Goal: Transaction & Acquisition: Purchase product/service

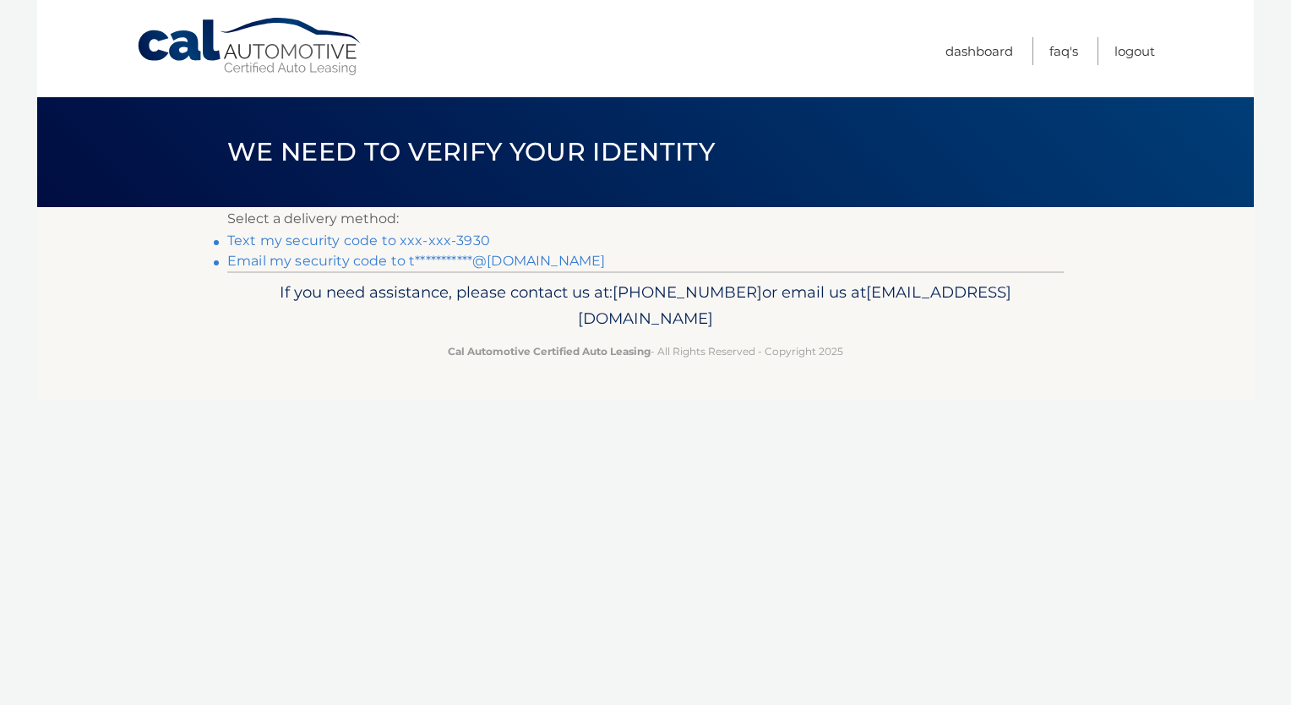
click at [360, 244] on link "Text my security code to xxx-xxx-3930" at bounding box center [358, 240] width 263 height 16
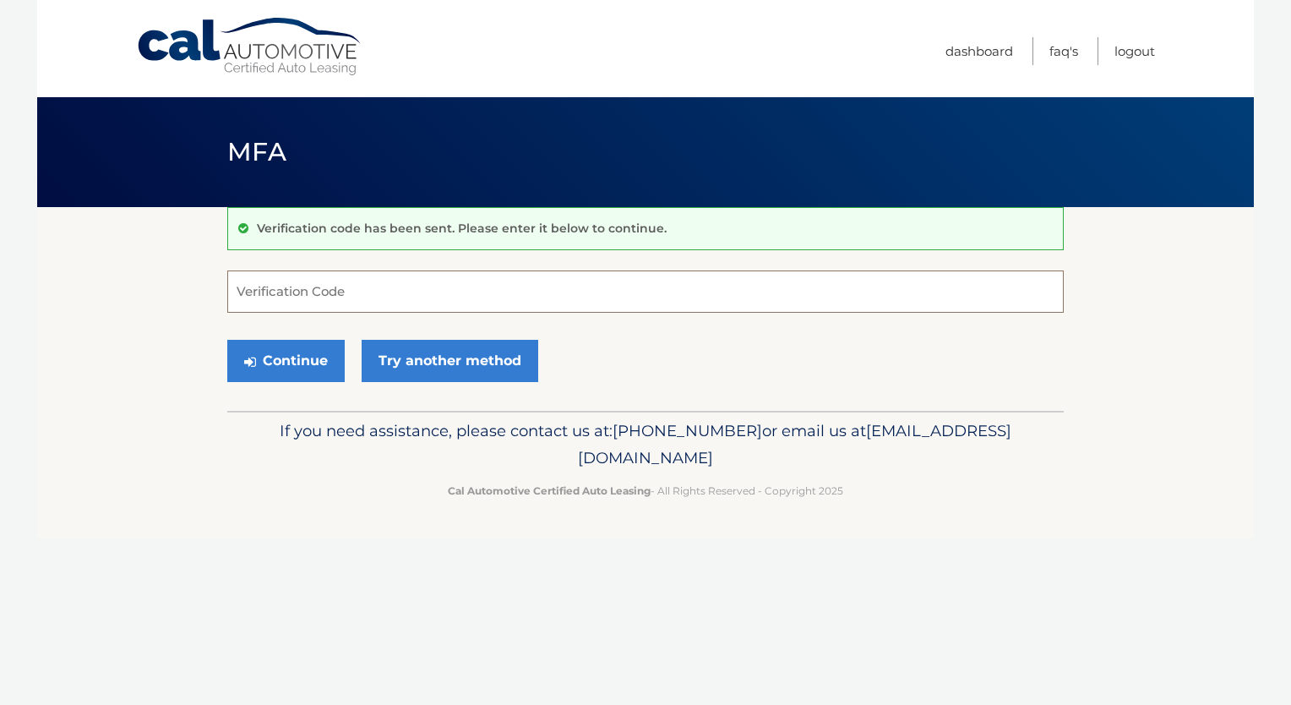
click at [372, 281] on input "Verification Code" at bounding box center [645, 291] width 836 height 42
type input "015131"
click at [306, 351] on button "Continue" at bounding box center [285, 361] width 117 height 42
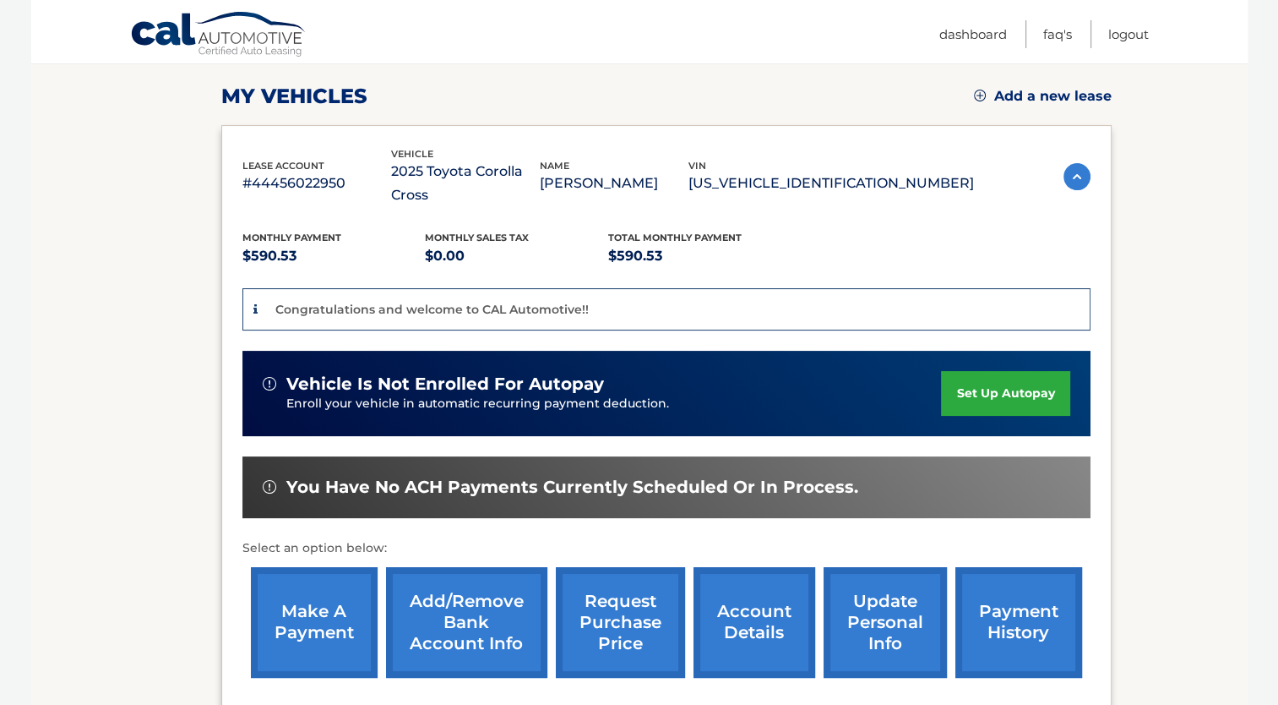
scroll to position [253, 0]
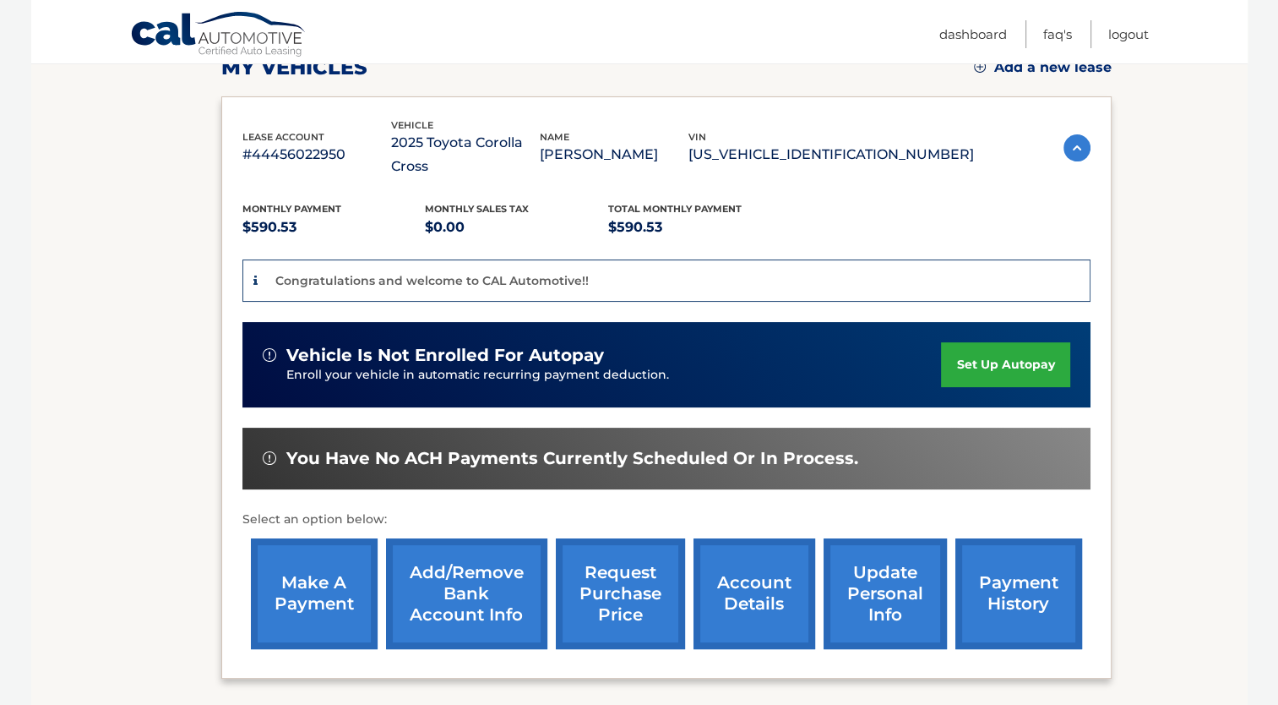
click at [308, 547] on link "make a payment" at bounding box center [314, 593] width 127 height 111
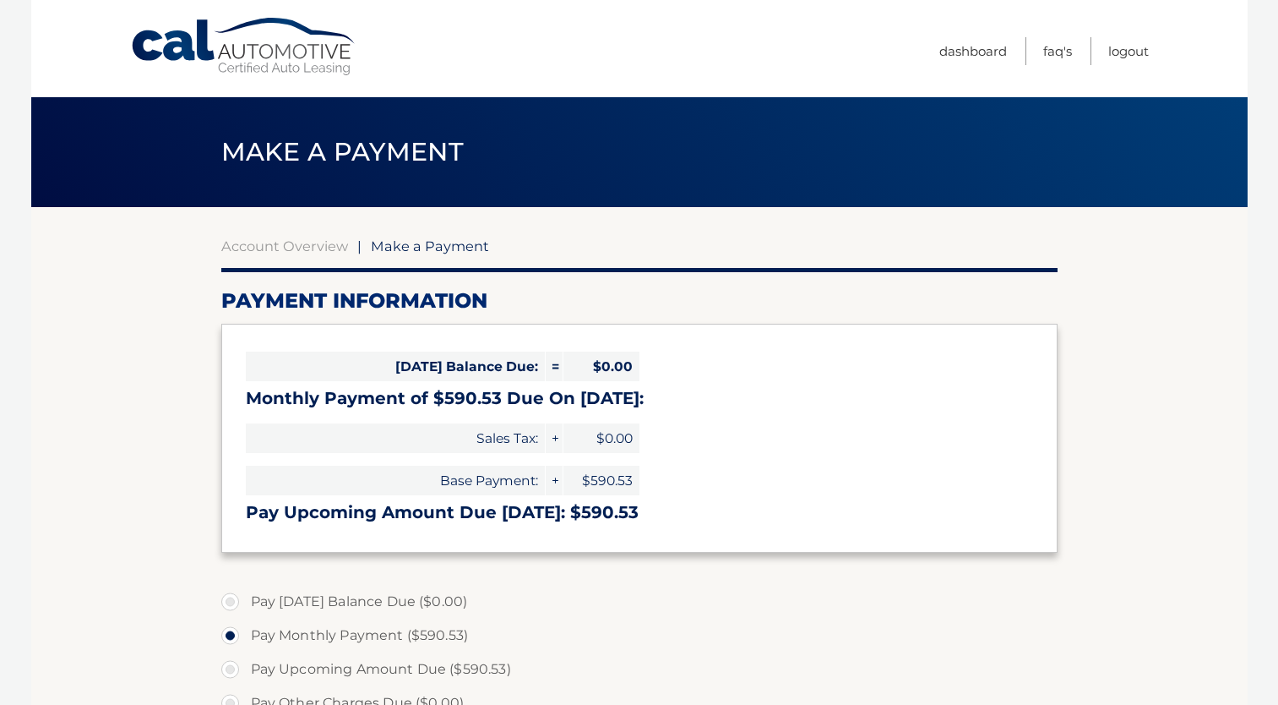
select select "ZDRjY2Y1NGItMTBlZS00NzU0LWJiMWQtMDVkZTVjY2UyYzRj"
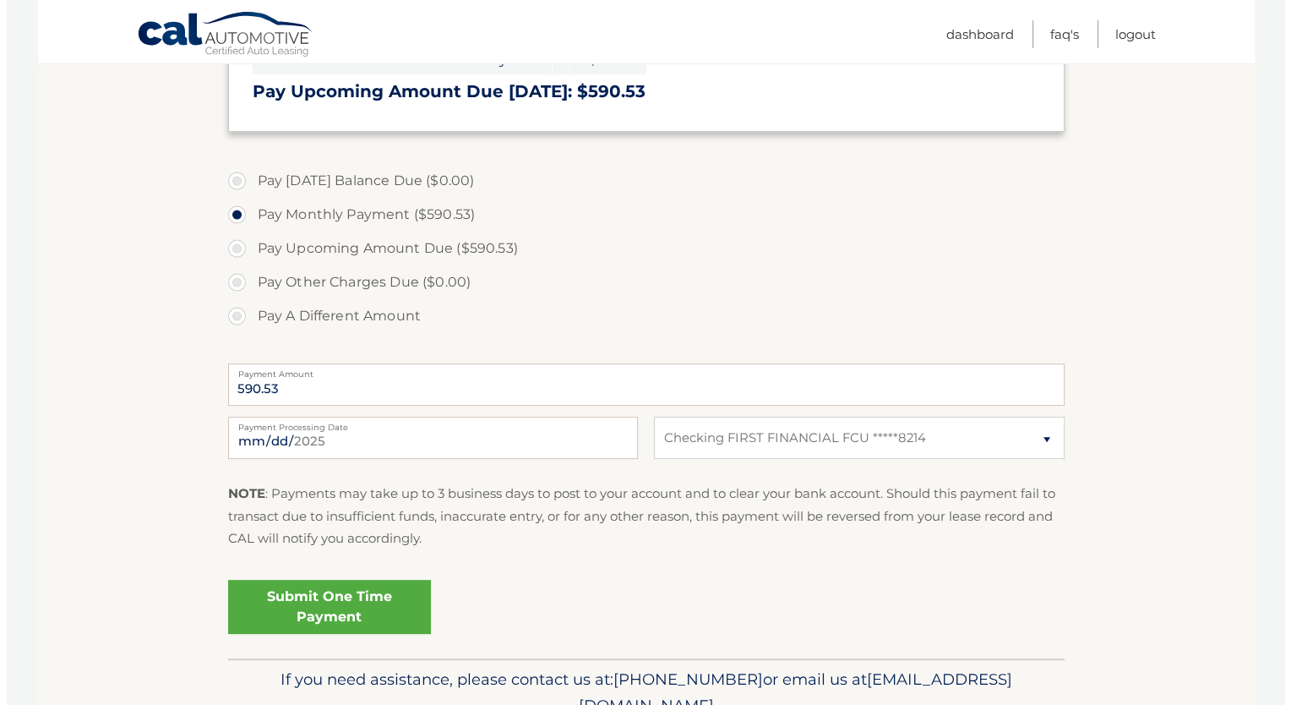
scroll to position [422, 0]
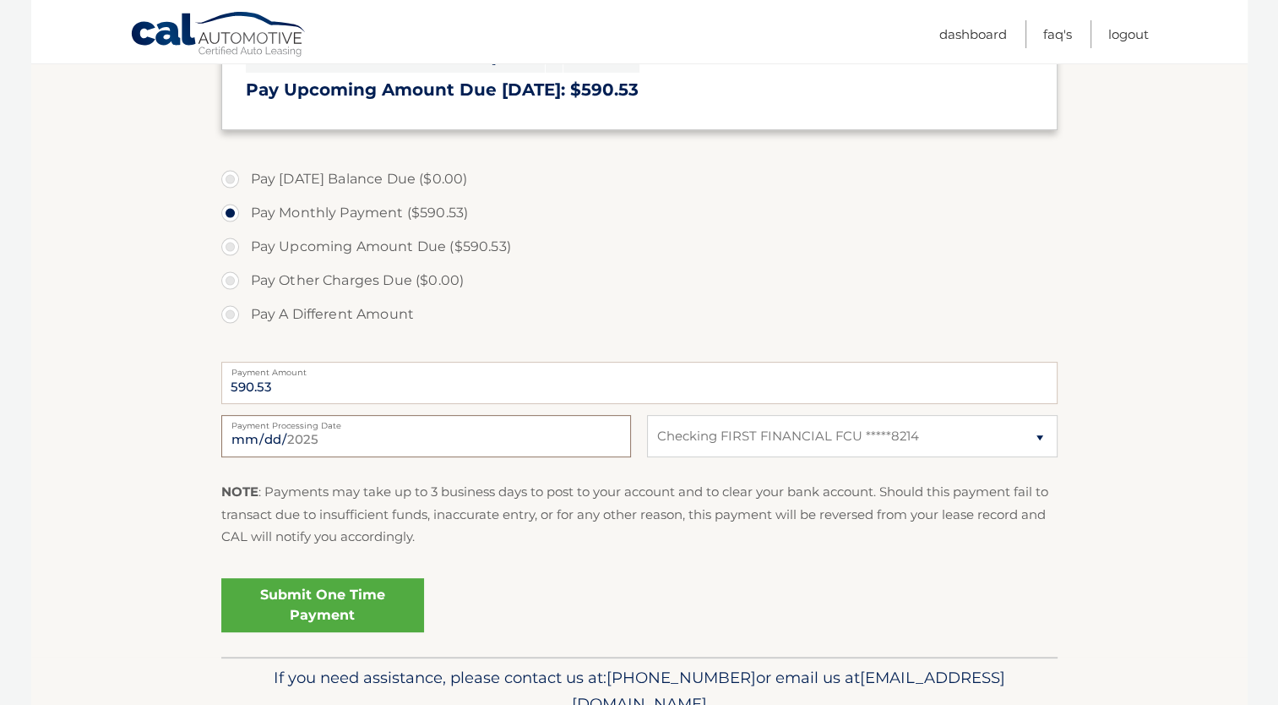
click at [421, 431] on input "[DATE]" at bounding box center [426, 436] width 410 height 42
type input "2025-10-17"
click at [324, 605] on link "Submit One Time Payment" at bounding box center [322, 605] width 203 height 54
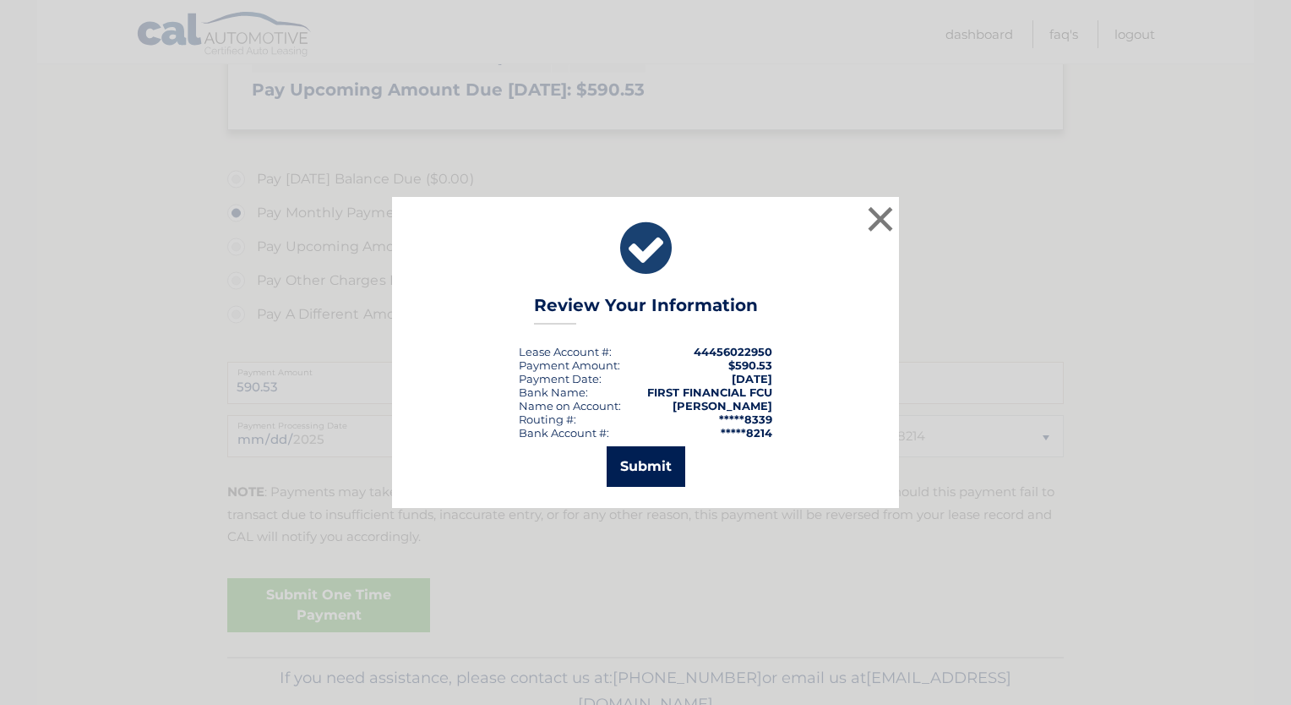
click at [649, 468] on button "Submit" at bounding box center [646, 466] width 79 height 41
